Goal: Navigation & Orientation: Find specific page/section

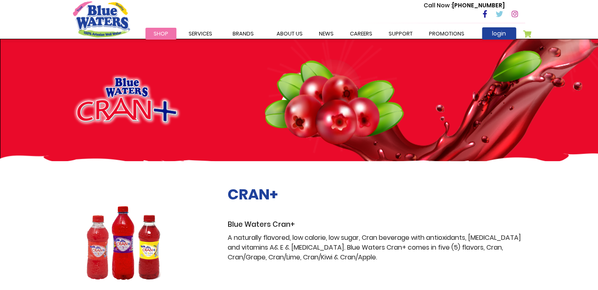
click at [162, 31] on span "Shop" at bounding box center [161, 34] width 15 height 8
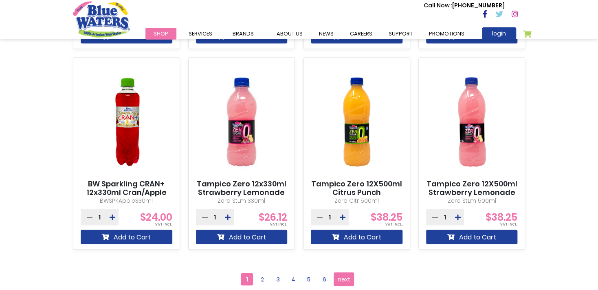
scroll to position [718, 0]
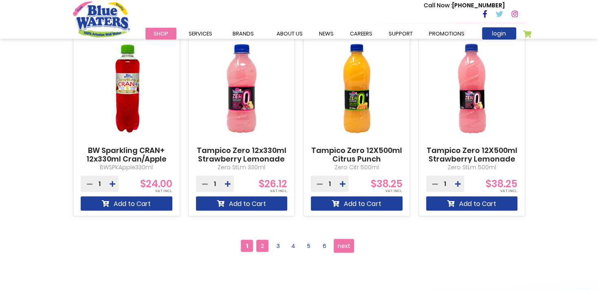
click at [263, 248] on span "2" at bounding box center [262, 245] width 12 height 12
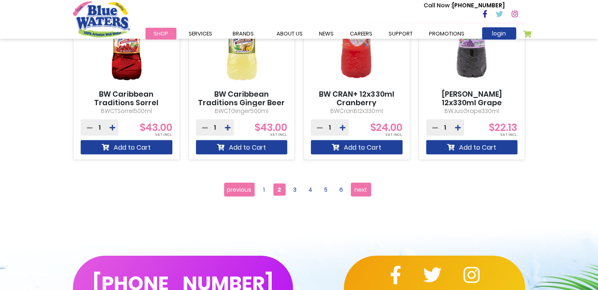
scroll to position [821, 0]
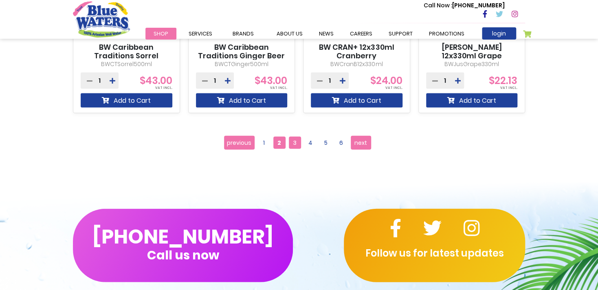
click at [292, 141] on span "3" at bounding box center [295, 142] width 12 height 12
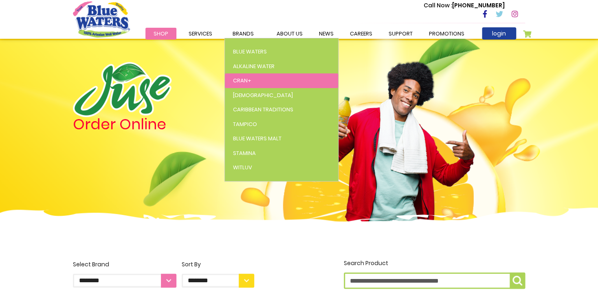
click at [248, 77] on span "Cran+" at bounding box center [242, 81] width 18 height 8
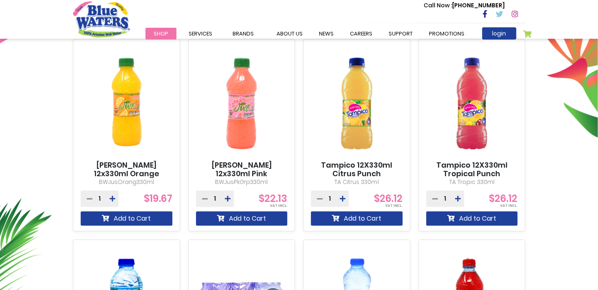
scroll to position [308, 0]
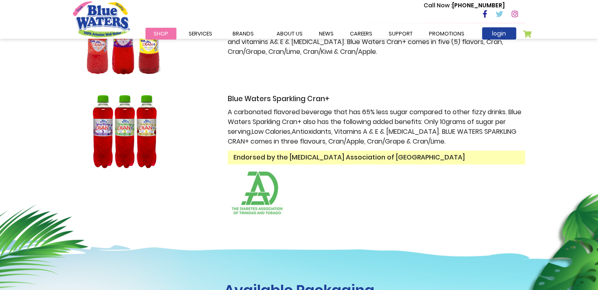
scroll to position [103, 0]
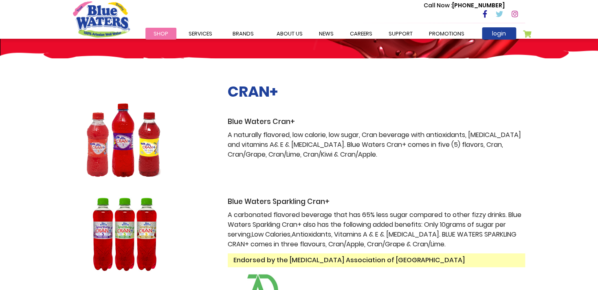
click at [121, 162] on img at bounding box center [124, 140] width 102 height 74
click at [125, 150] on img at bounding box center [124, 140] width 102 height 74
